Goal: Check status: Check status

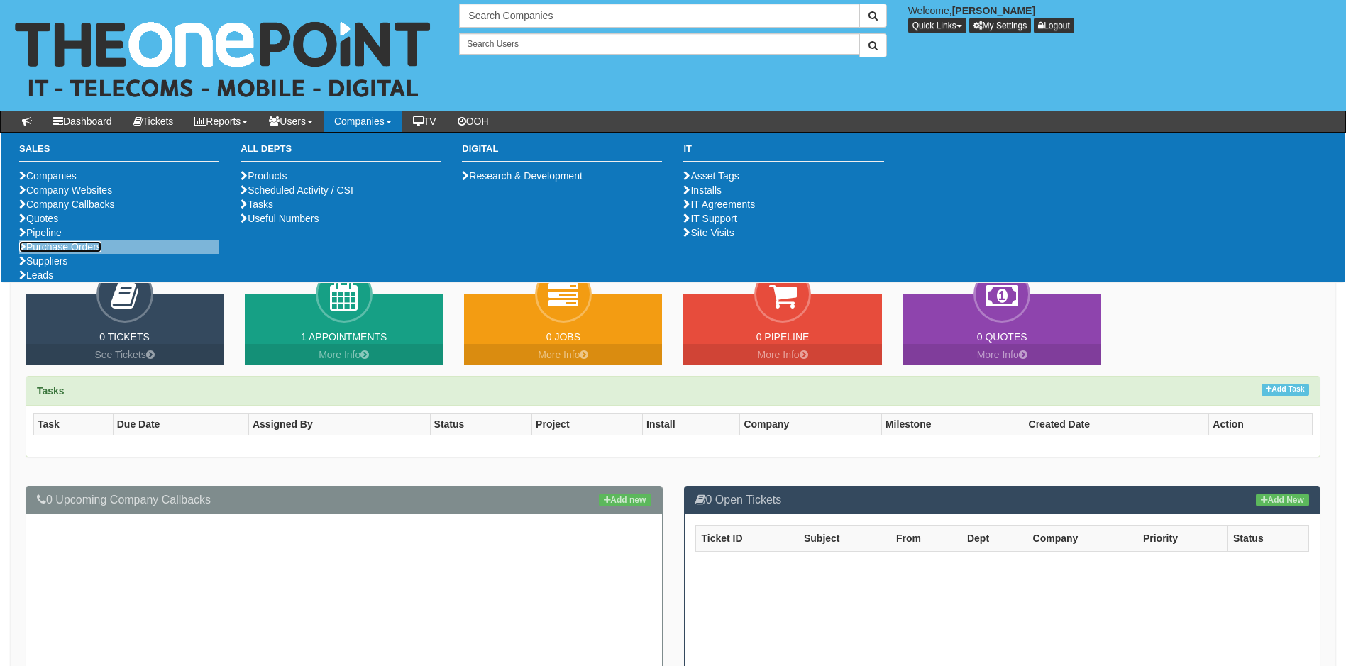
click at [76, 253] on link "Purchase Orders" at bounding box center [60, 246] width 82 height 11
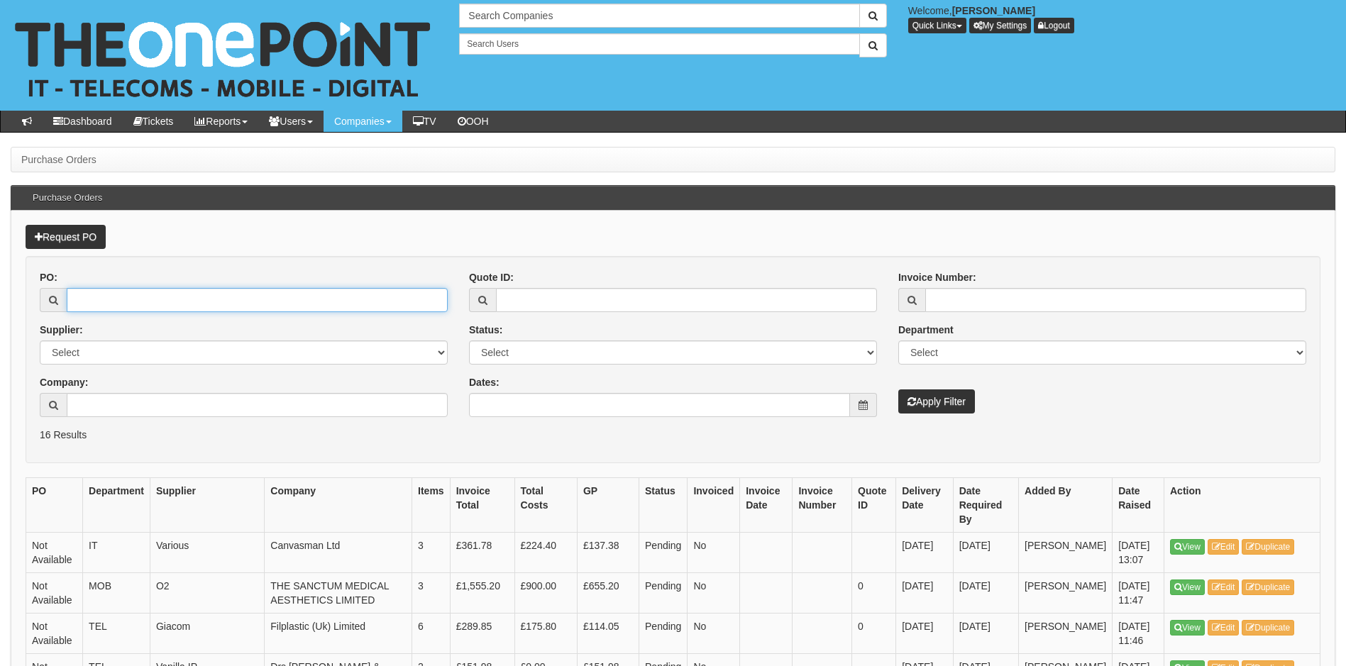
click at [92, 292] on input "PO:" at bounding box center [257, 300] width 381 height 24
type input "19667"
click at [899, 390] on button "Apply Filter" at bounding box center [937, 402] width 77 height 24
